Goal: Information Seeking & Learning: Find specific fact

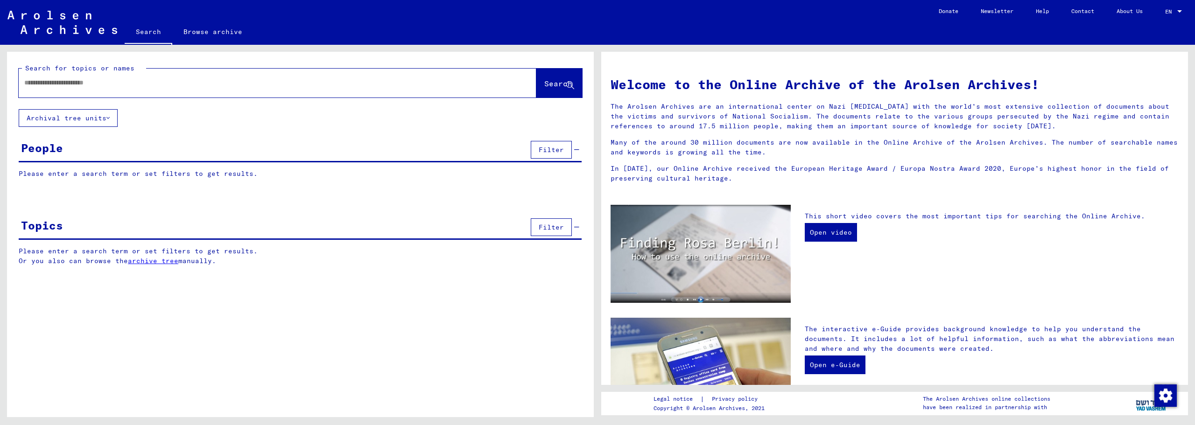
click at [219, 81] on input "text" at bounding box center [266, 83] width 484 height 10
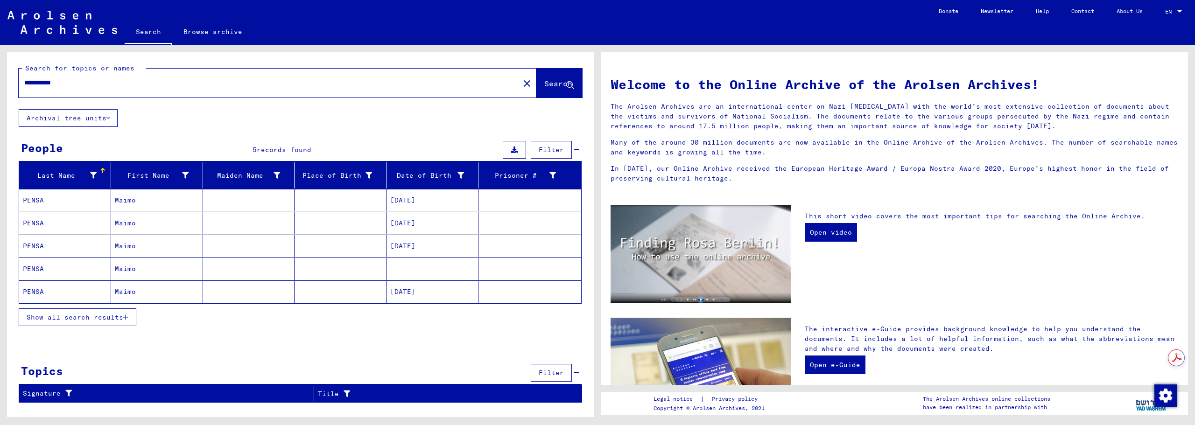
click at [116, 201] on mat-cell "Maimo" at bounding box center [157, 200] width 92 height 22
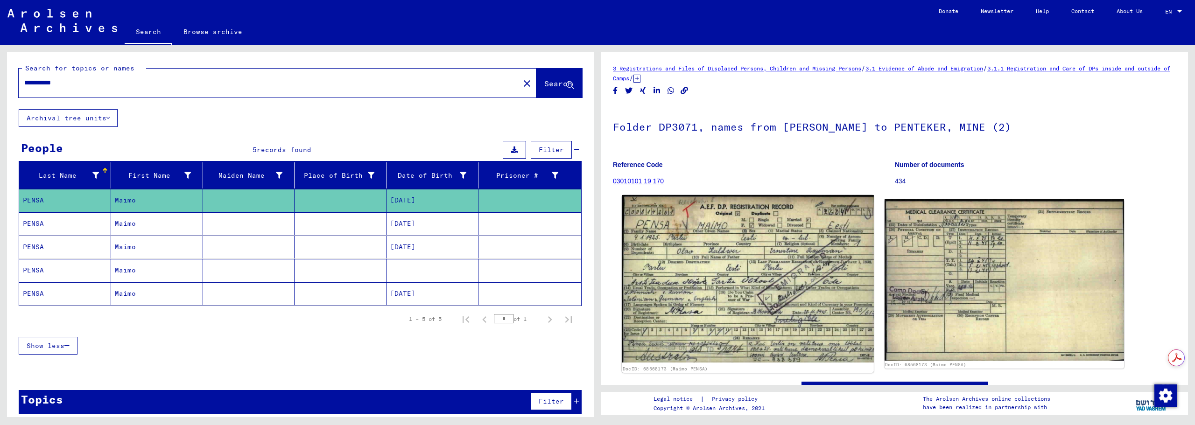
click at [746, 269] on img at bounding box center [748, 279] width 252 height 168
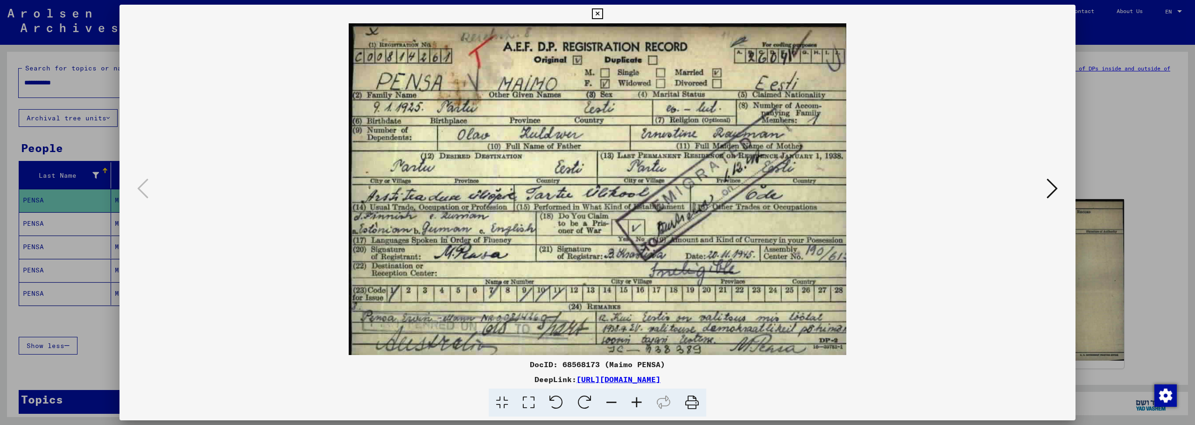
drag, startPoint x: 597, startPoint y: 13, endPoint x: 488, endPoint y: 43, distance: 113.5
click at [596, 13] on icon at bounding box center [597, 13] width 11 height 11
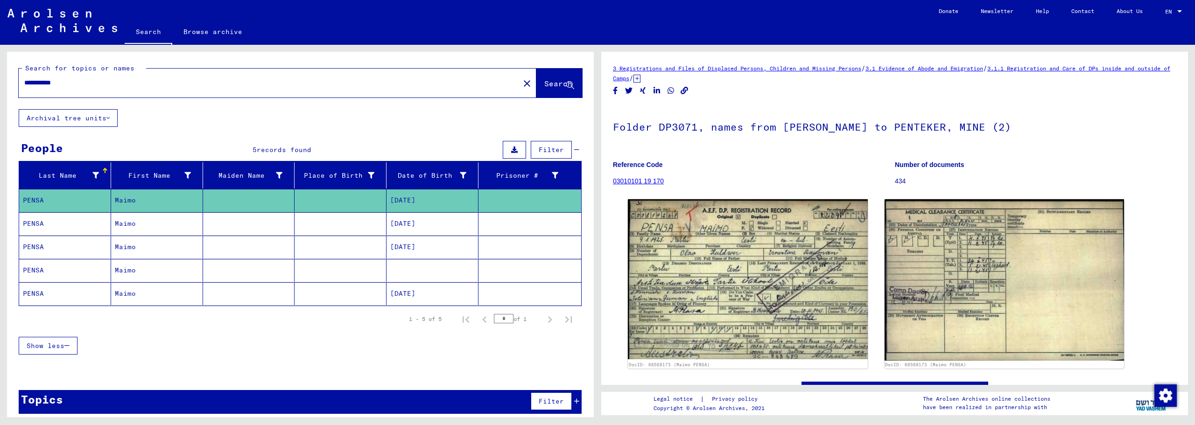
drag, startPoint x: 104, startPoint y: 84, endPoint x: -97, endPoint y: 82, distance: 200.3
click at [0, 82] on html "**********" at bounding box center [597, 212] width 1195 height 425
type input "**********"
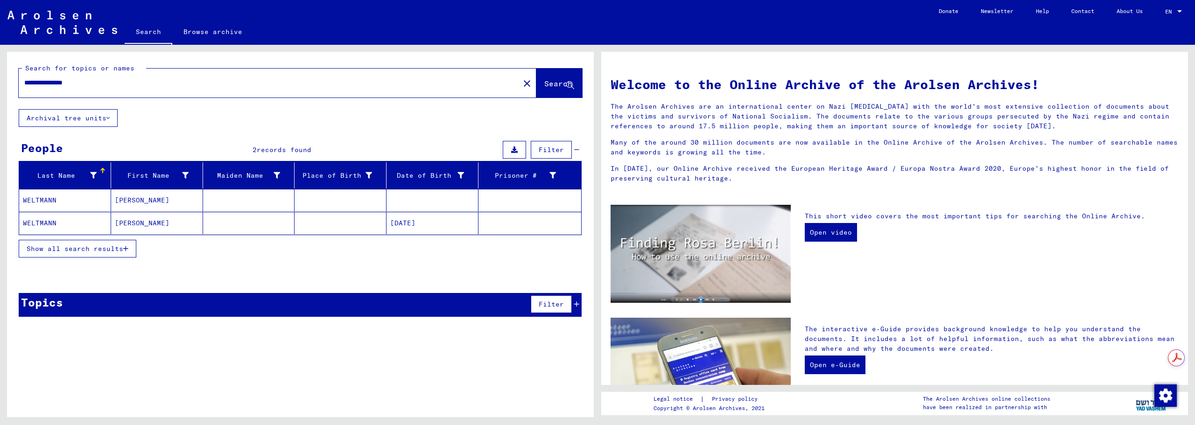
click at [59, 203] on mat-cell "WELTMANN" at bounding box center [65, 200] width 92 height 22
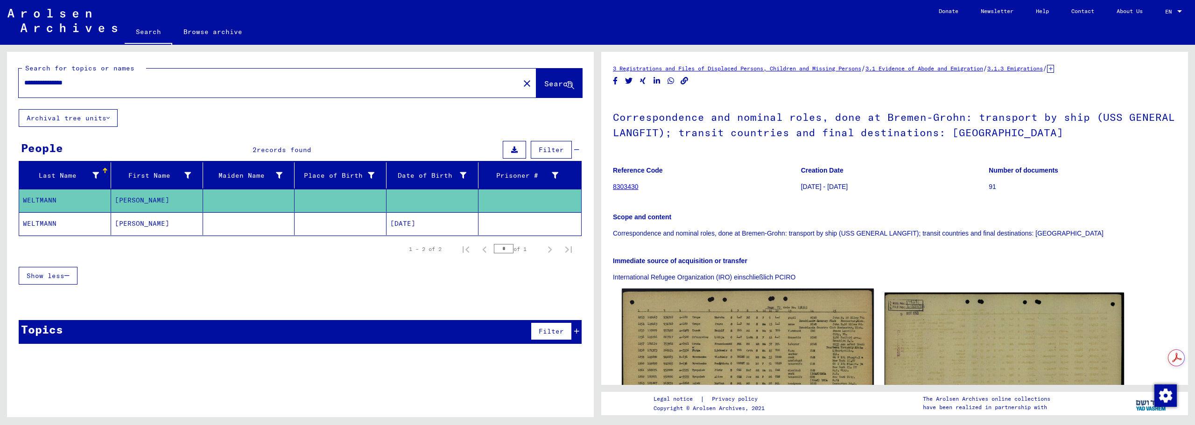
click at [746, 310] on img at bounding box center [748, 369] width 252 height 160
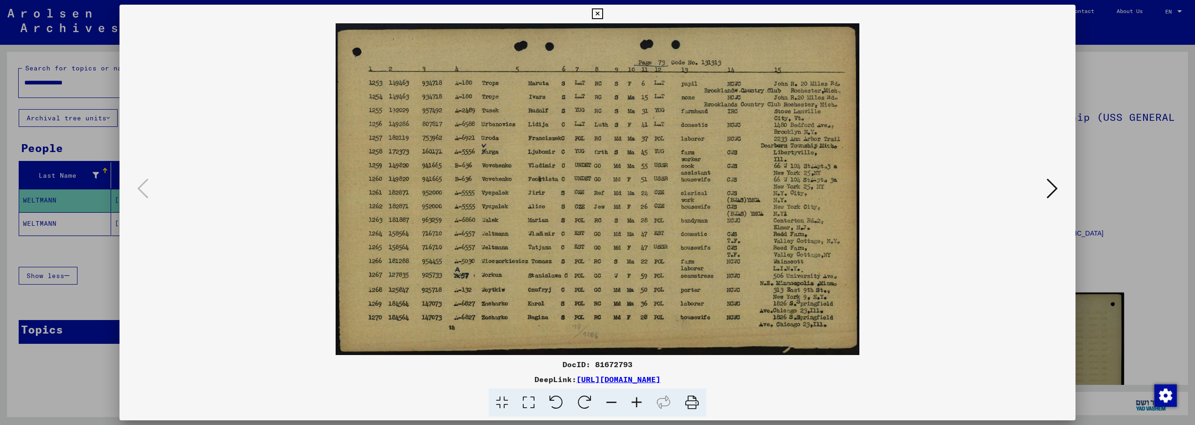
click at [596, 14] on icon at bounding box center [597, 13] width 11 height 11
